Goal: Task Accomplishment & Management: Use online tool/utility

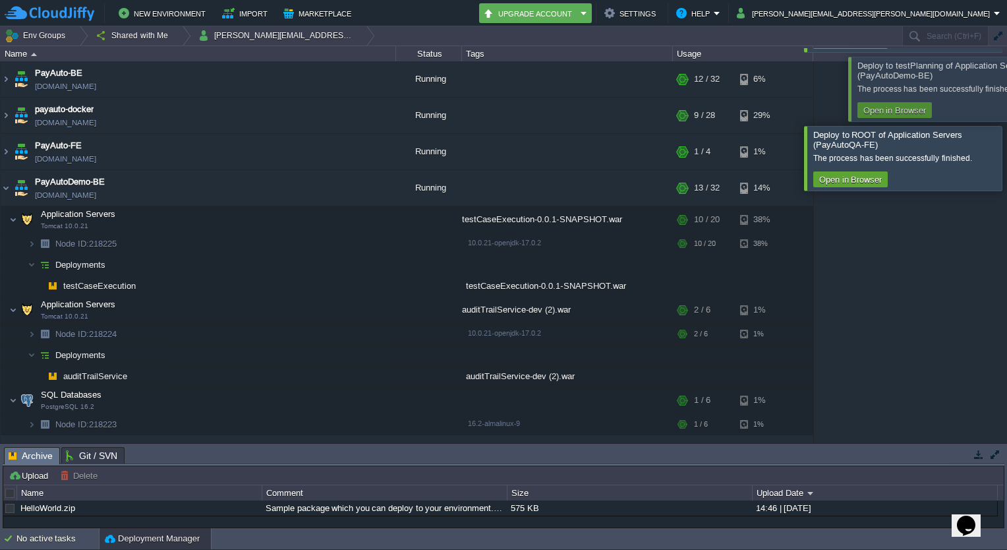
scroll to position [111, 0]
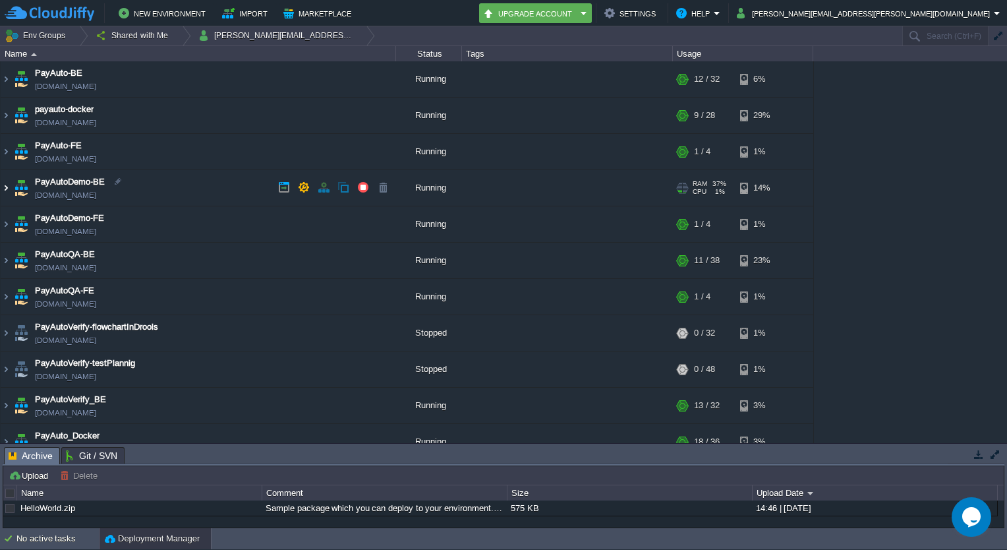
click at [7, 190] on img at bounding box center [6, 188] width 11 height 36
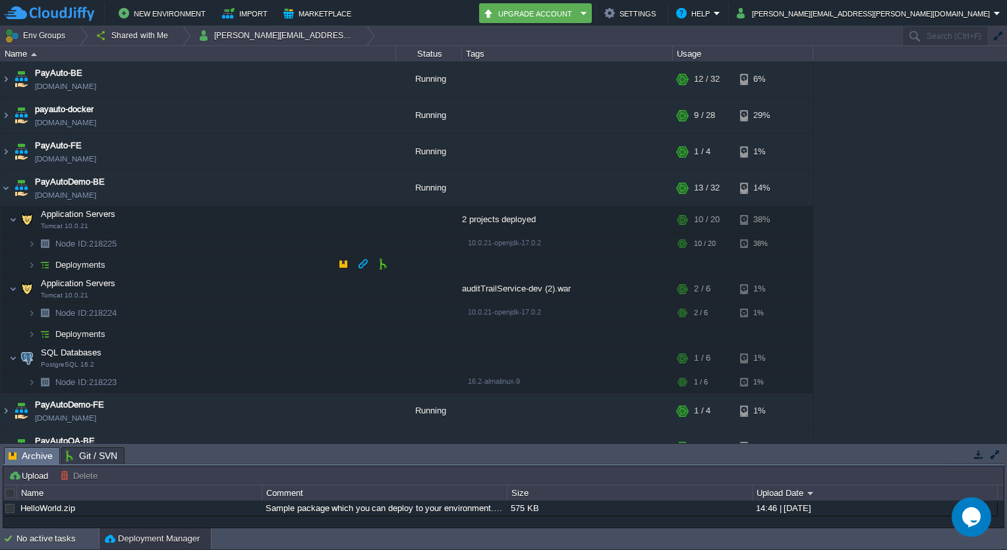
click at [26, 269] on td "Deployments" at bounding box center [198, 264] width 395 height 21
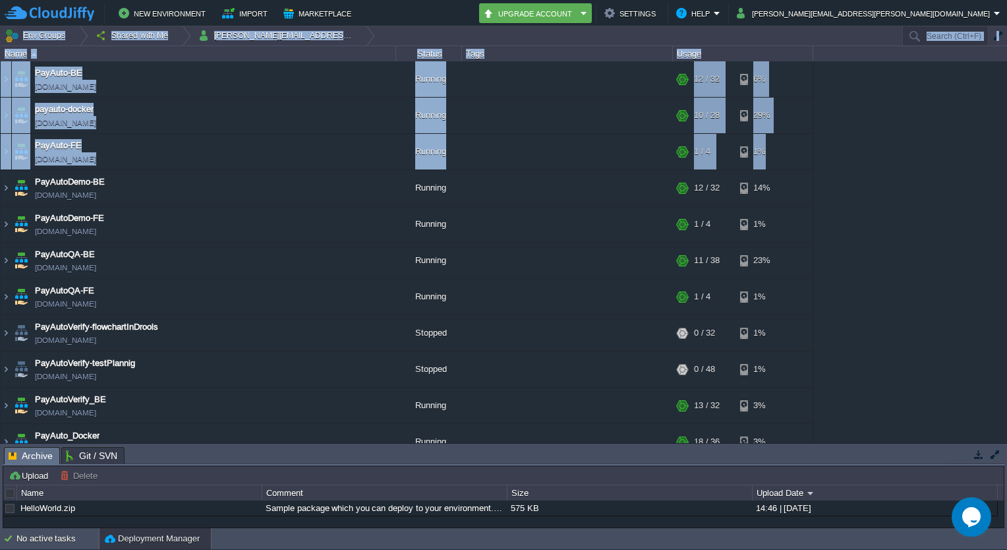
click at [0, 190] on html "New Environment Import Marketplace Bonus ₹0.00 Upgrade Account Settings Help ko…" at bounding box center [503, 275] width 1007 height 550
click at [3, 186] on img at bounding box center [6, 188] width 11 height 36
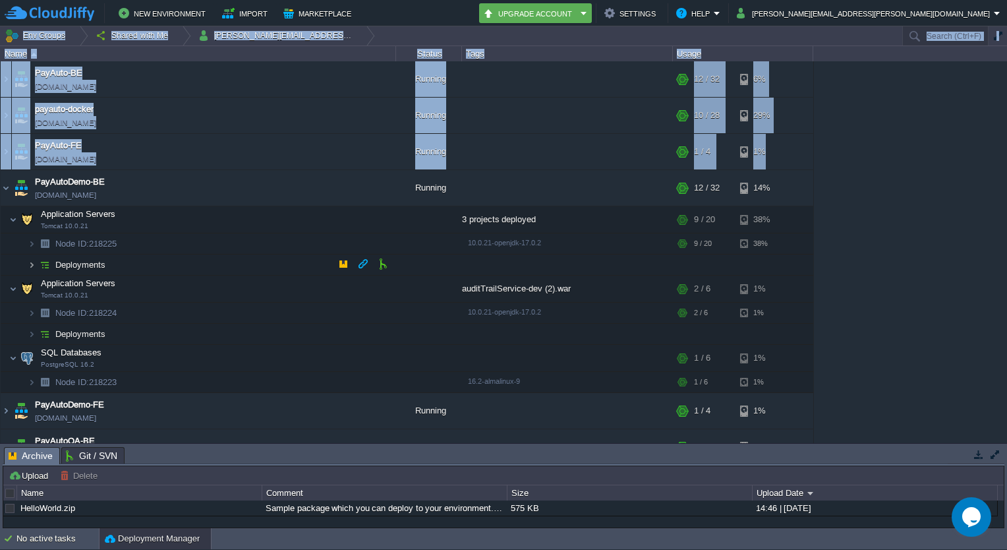
click at [29, 261] on img at bounding box center [32, 264] width 8 height 20
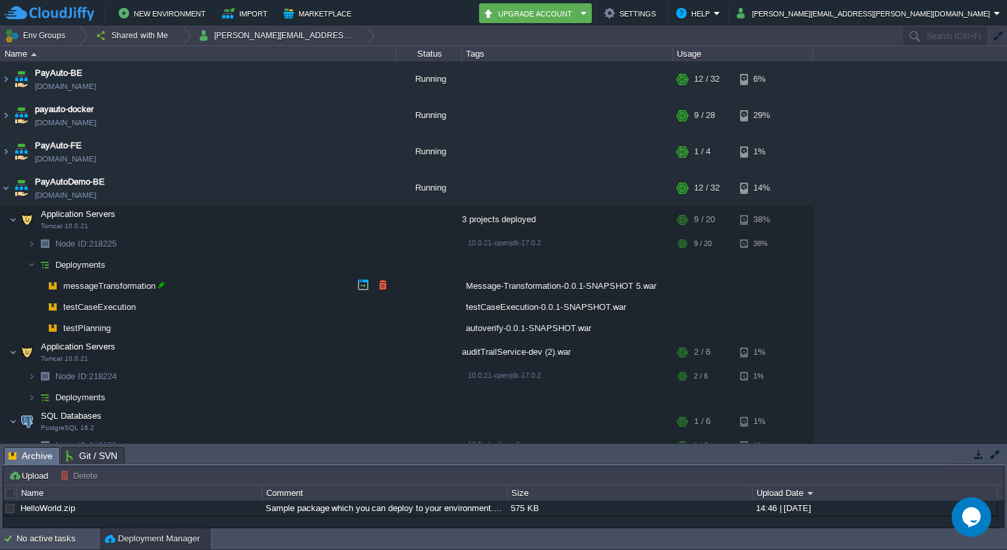
click at [163, 287] on div at bounding box center [162, 285] width 12 height 12
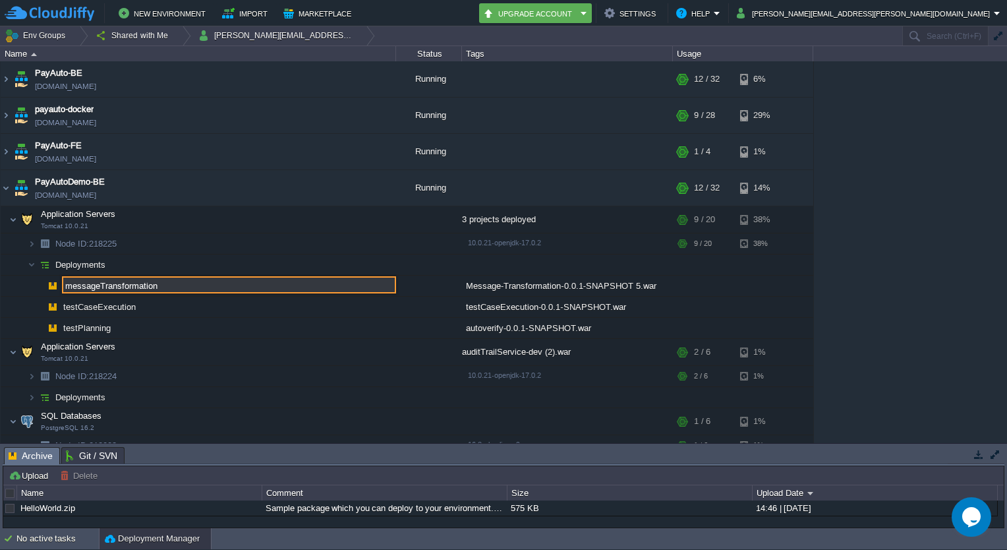
click at [163, 285] on input "messageTransformation" at bounding box center [229, 284] width 334 height 17
